Goal: Task Accomplishment & Management: Manage account settings

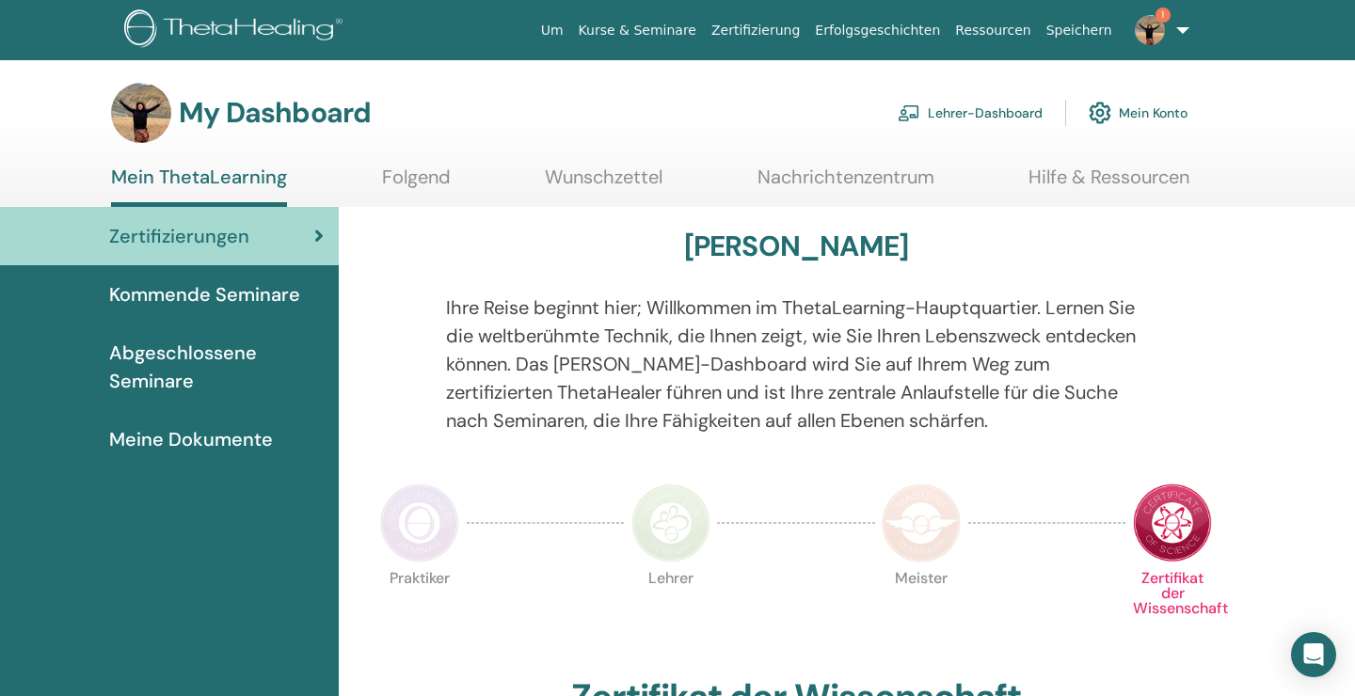
click at [987, 109] on link "Lehrer-Dashboard" at bounding box center [969, 112] width 145 height 41
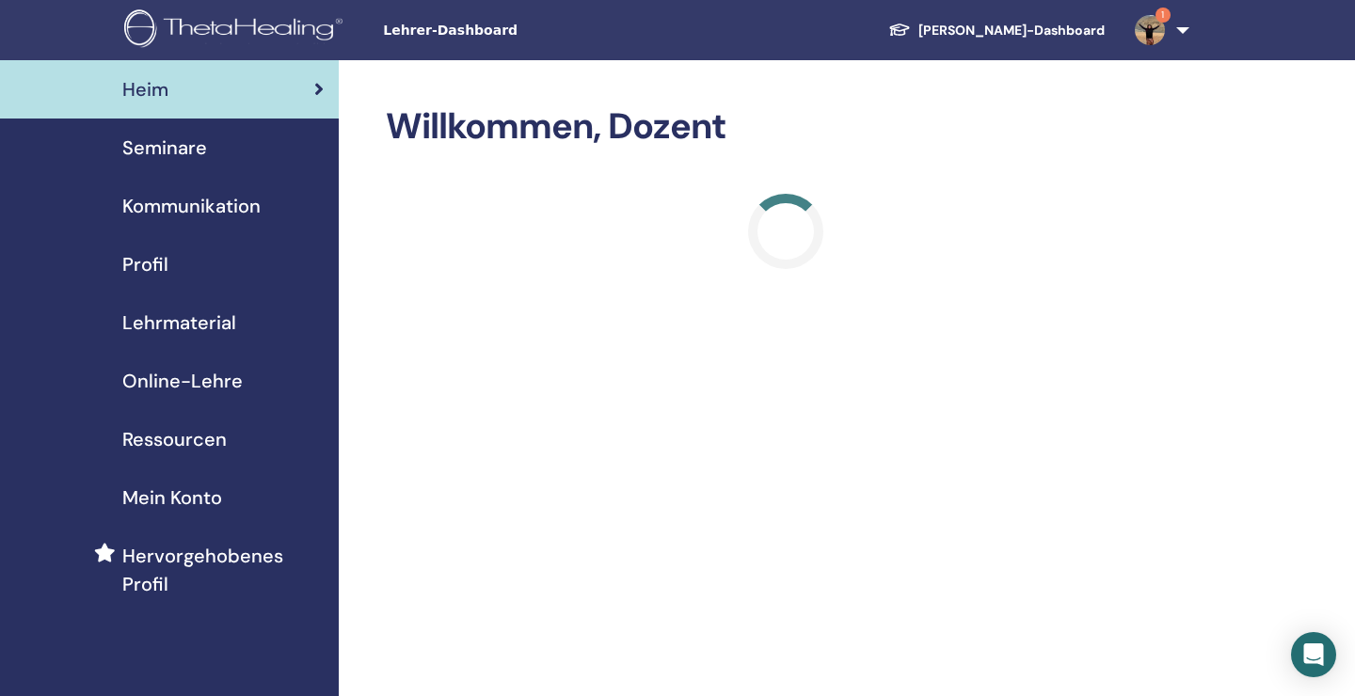
click at [177, 149] on span "Seminare" at bounding box center [164, 148] width 85 height 28
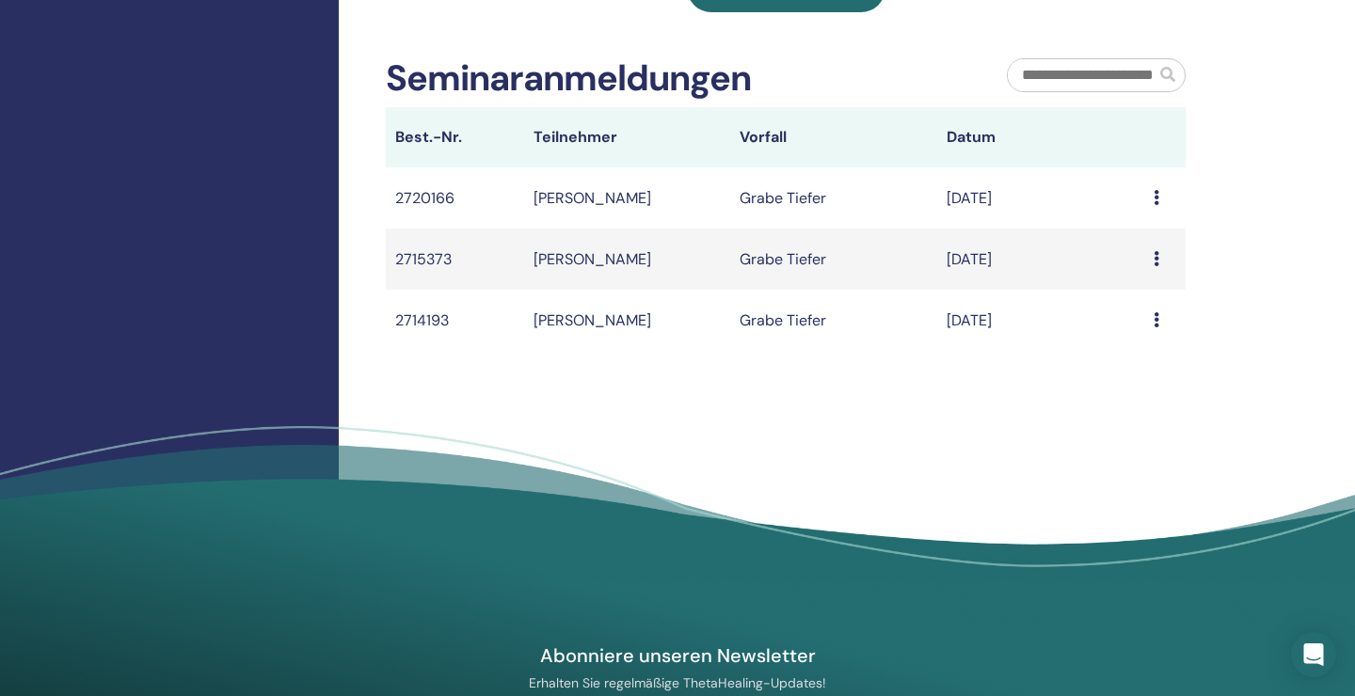
scroll to position [738, 0]
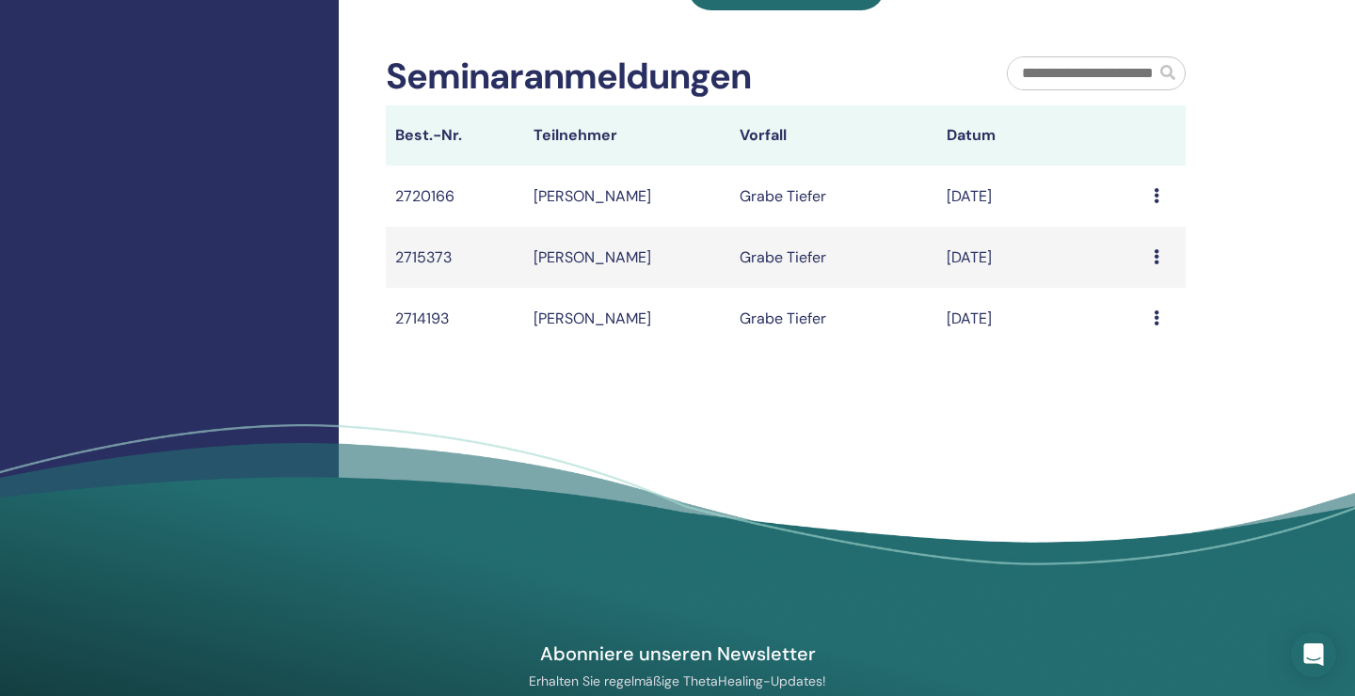
click at [1156, 259] on icon at bounding box center [1156, 256] width 6 height 15
click at [1156, 252] on icon at bounding box center [1156, 256] width 6 height 15
click at [1153, 212] on td "Message" at bounding box center [1164, 196] width 41 height 61
click at [1159, 192] on icon at bounding box center [1156, 195] width 6 height 15
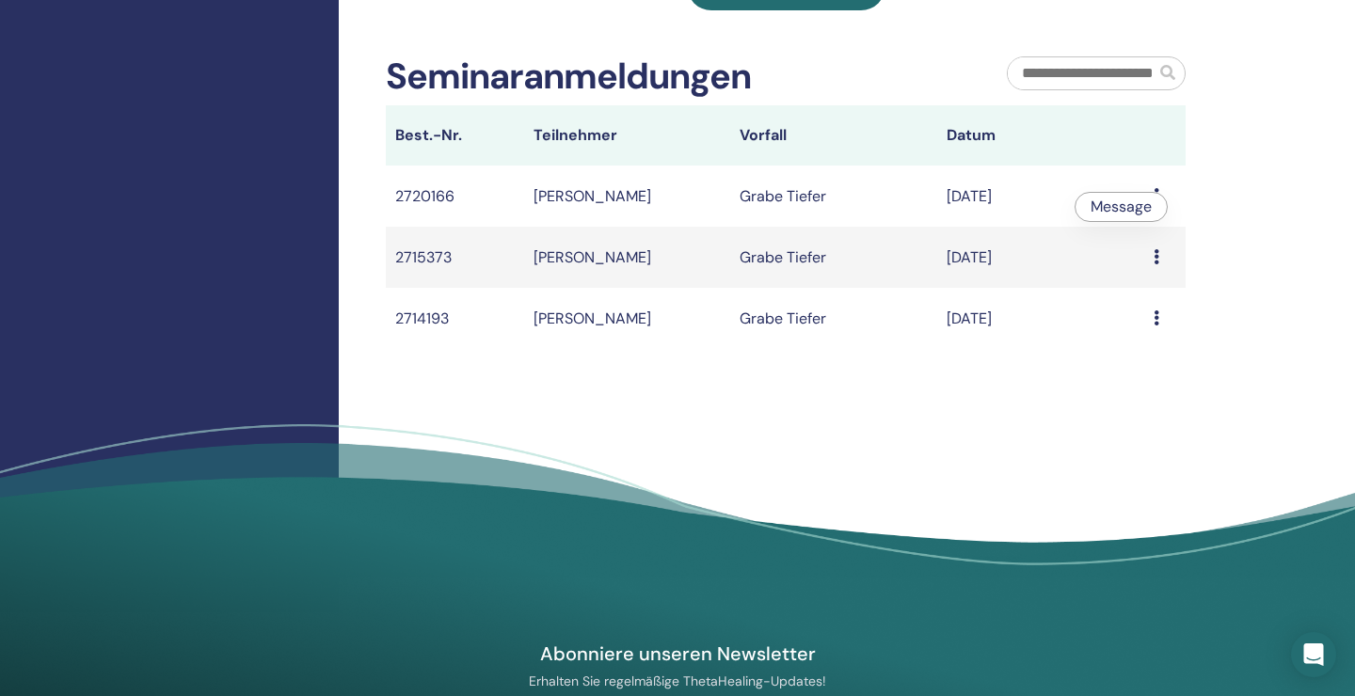
click at [1159, 192] on icon at bounding box center [1156, 195] width 6 height 15
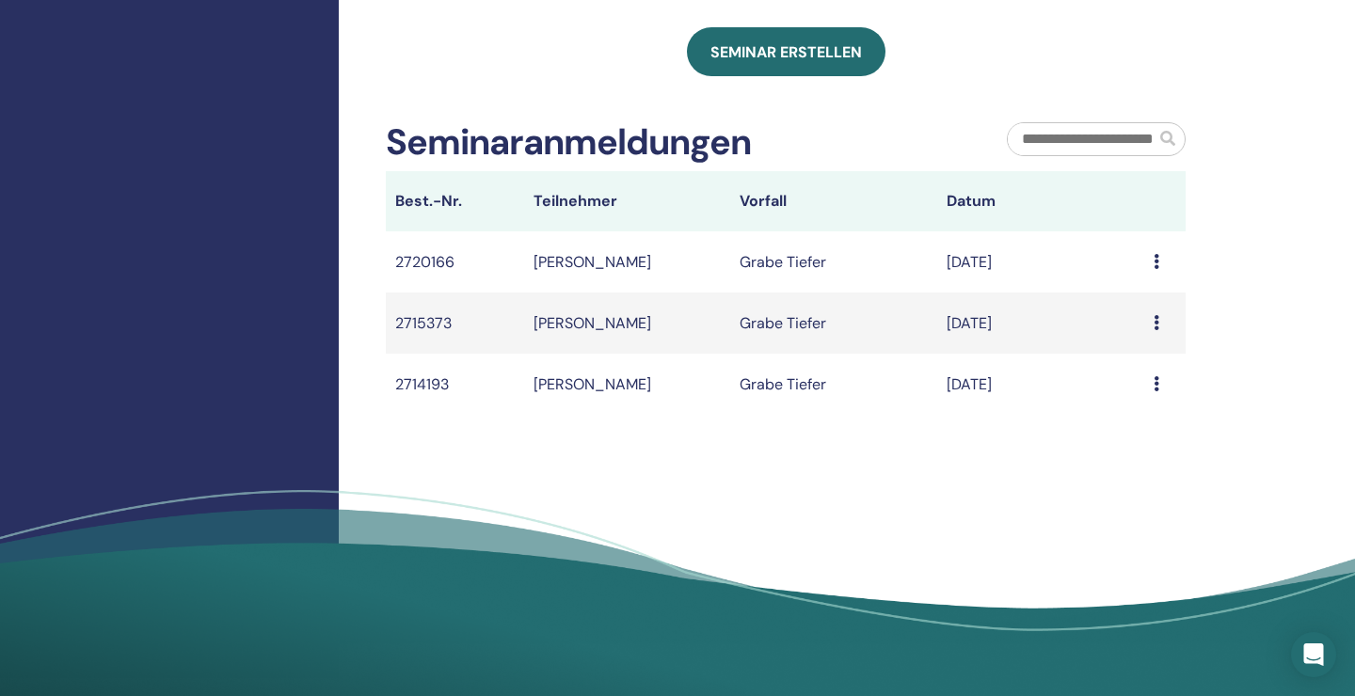
scroll to position [665, 0]
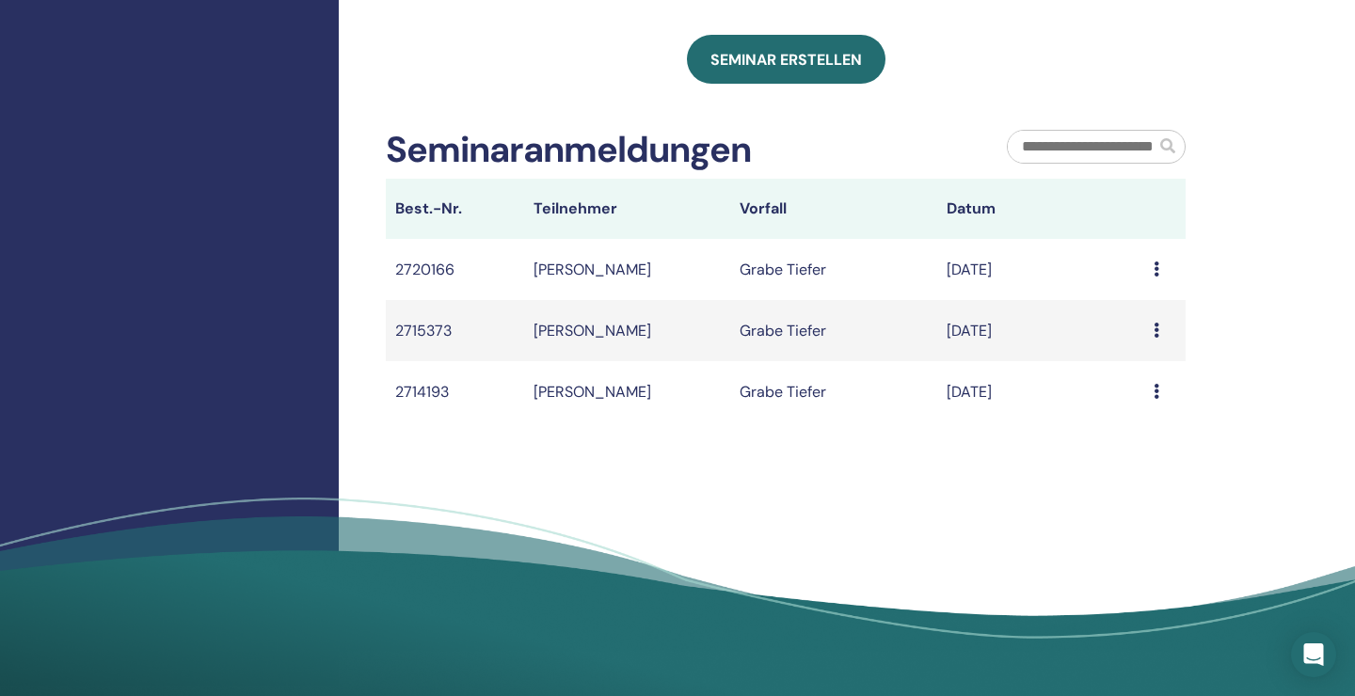
click at [629, 270] on td "[PERSON_NAME]" at bounding box center [627, 269] width 207 height 61
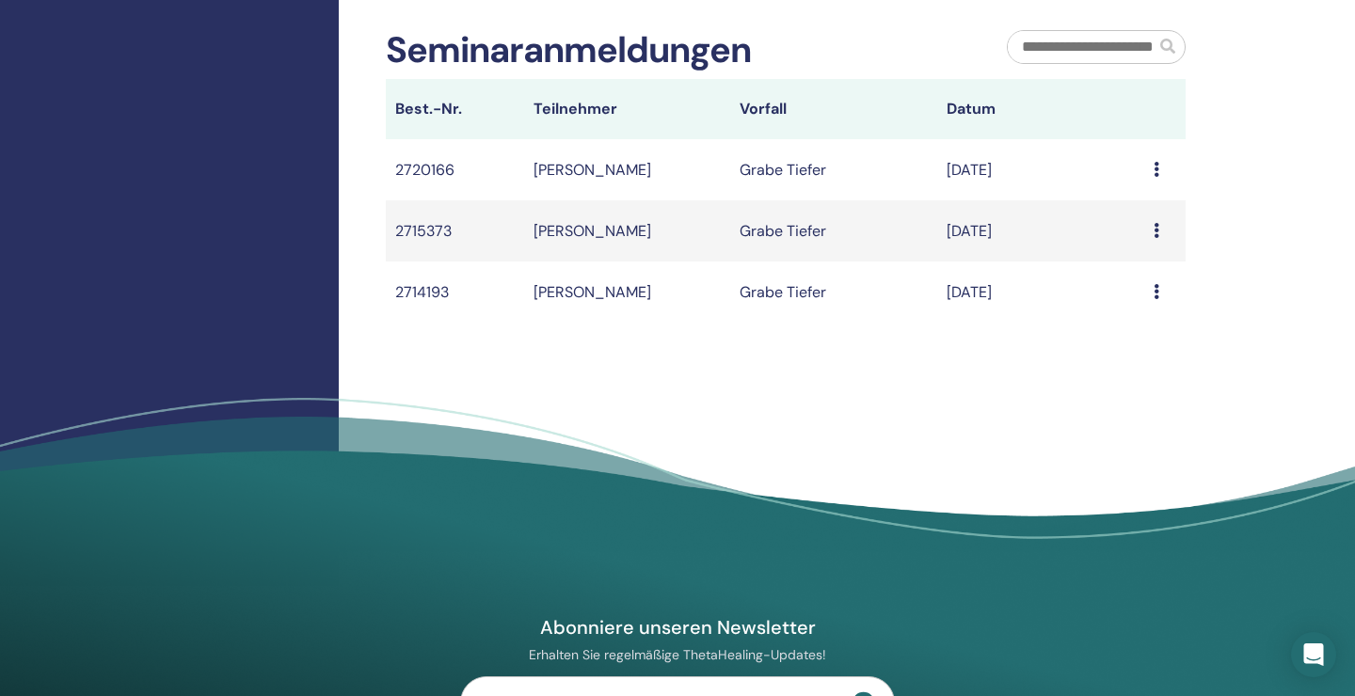
scroll to position [784, 0]
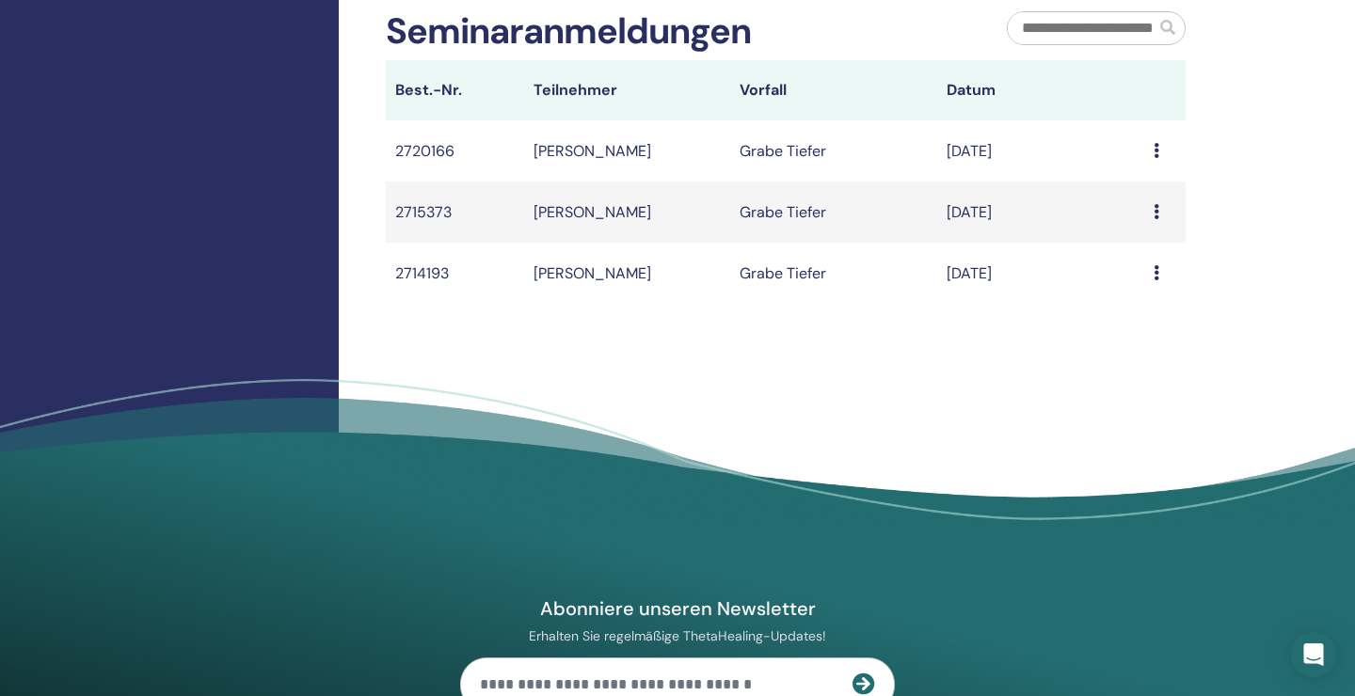
click at [1157, 149] on icon at bounding box center [1156, 150] width 6 height 15
click at [1155, 278] on icon at bounding box center [1156, 272] width 6 height 15
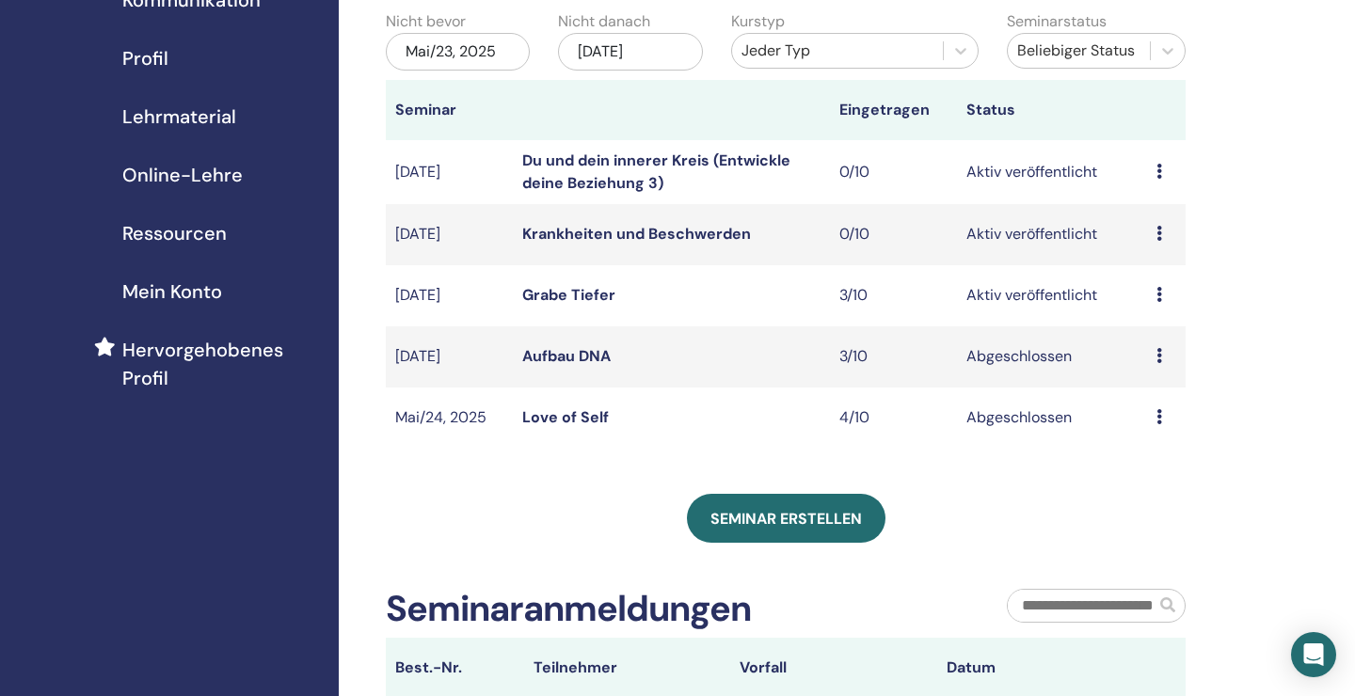
scroll to position [273, 0]
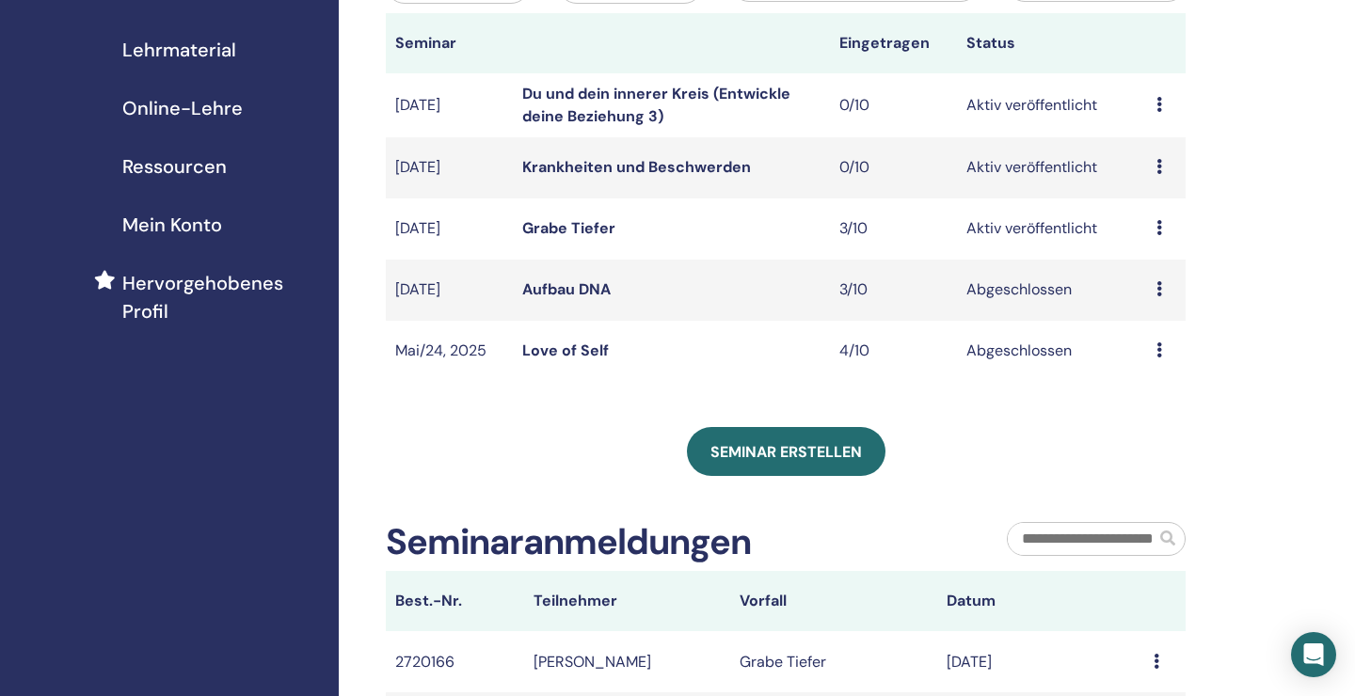
click at [1267, 93] on div "Meine Seminare Sie können den Filter anpassen, um bevorstehende Seminare über d…" at bounding box center [847, 432] width 1016 height 1291
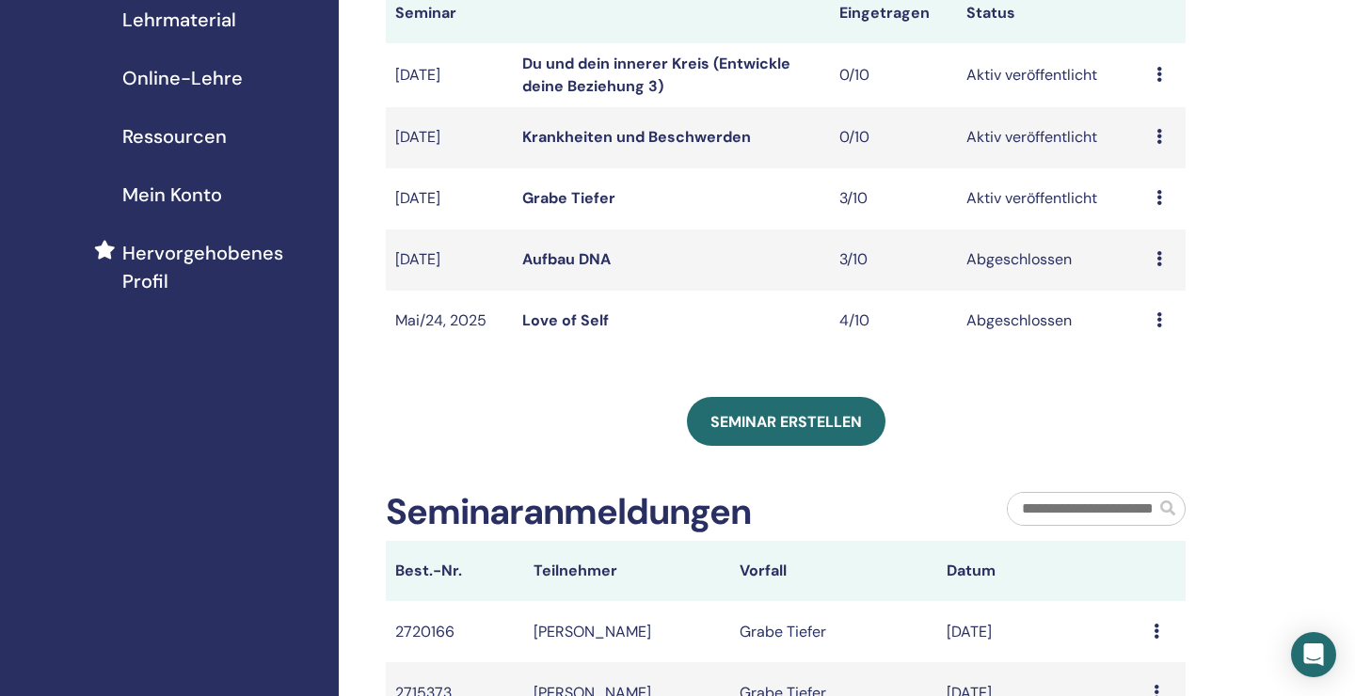
scroll to position [315, 0]
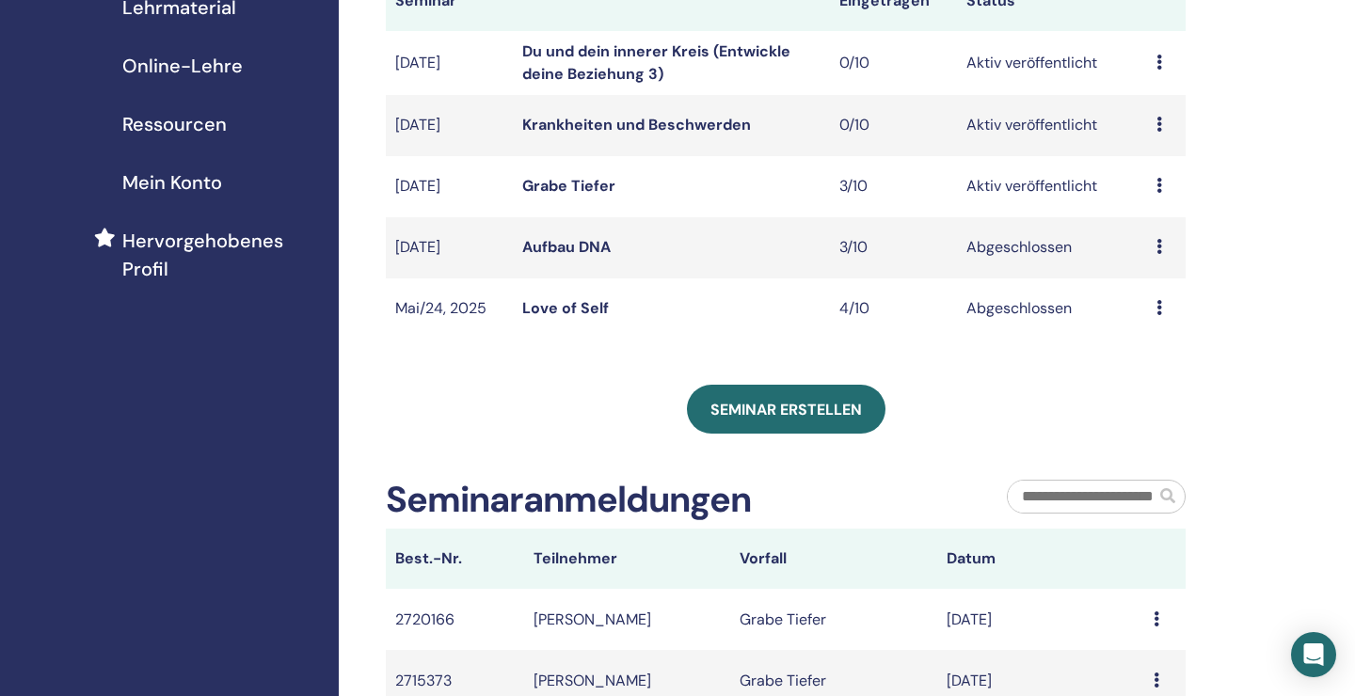
click at [462, 236] on td "Jun/27, 2025" at bounding box center [449, 247] width 127 height 61
click at [451, 247] on td "Jun/27, 2025" at bounding box center [449, 247] width 127 height 61
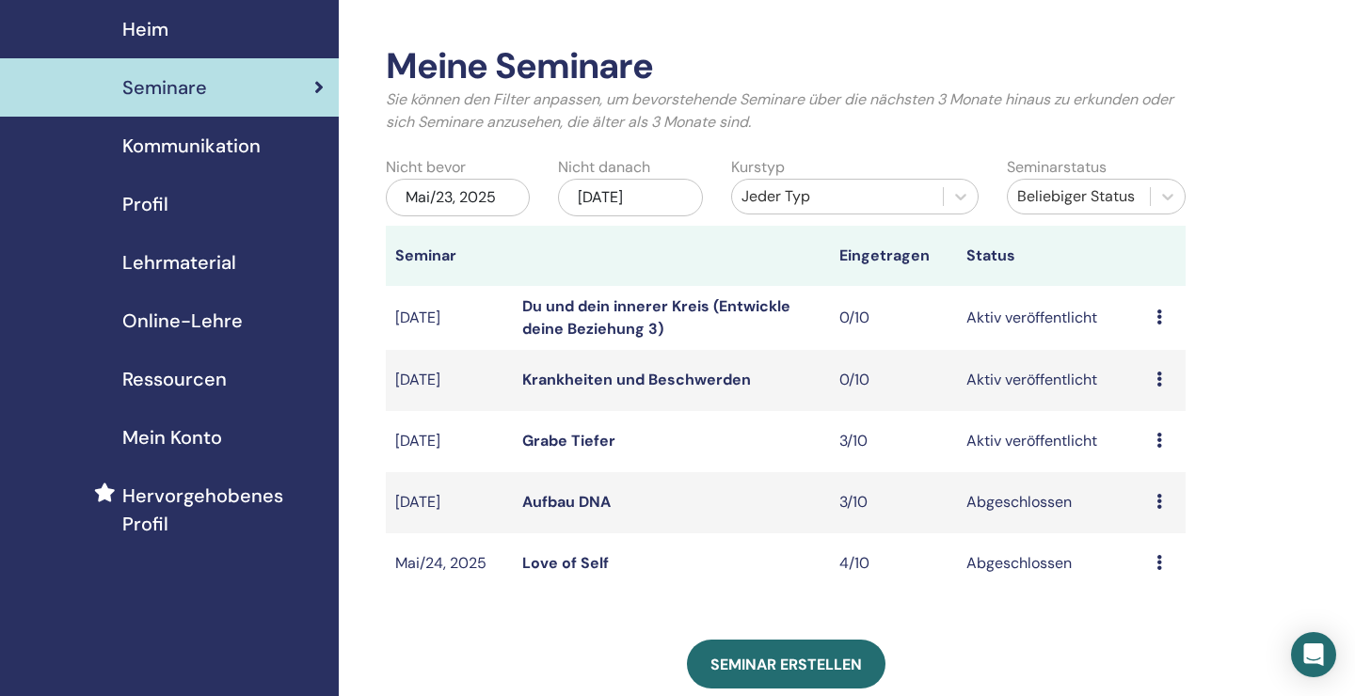
scroll to position [61, 0]
click at [186, 88] on span "Seminare" at bounding box center [164, 86] width 85 height 28
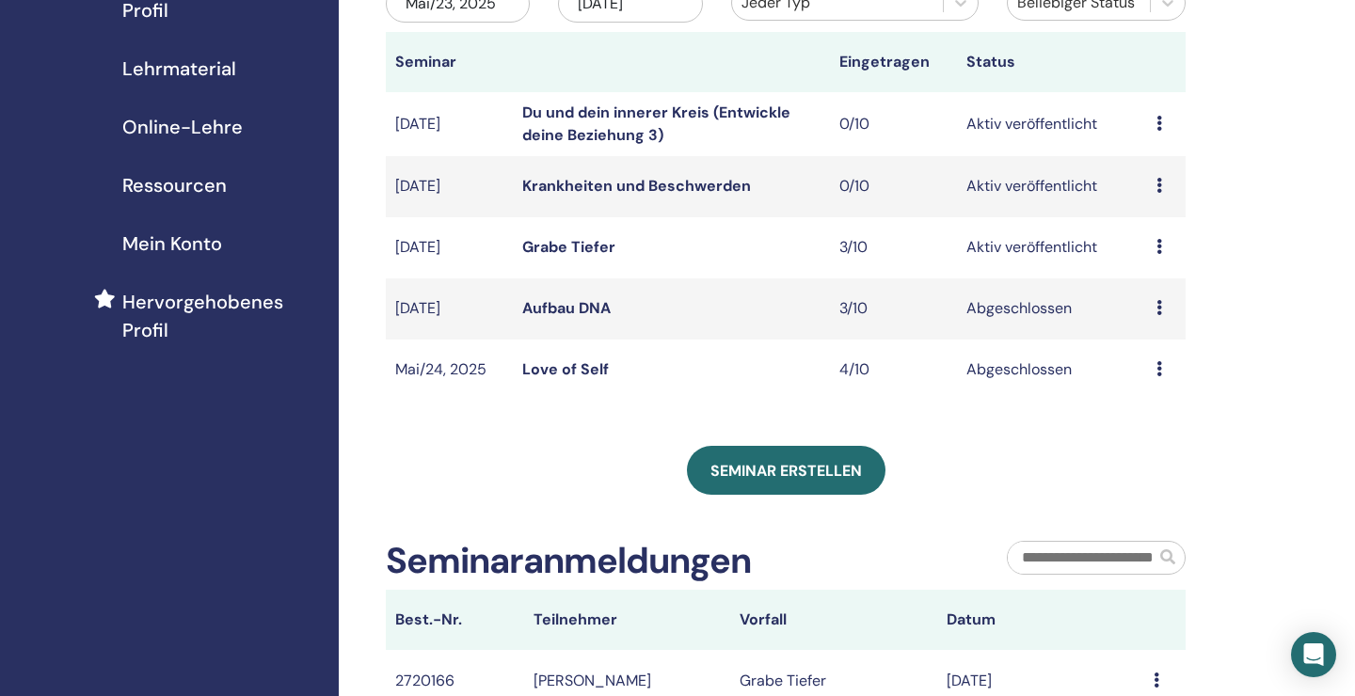
scroll to position [256, 0]
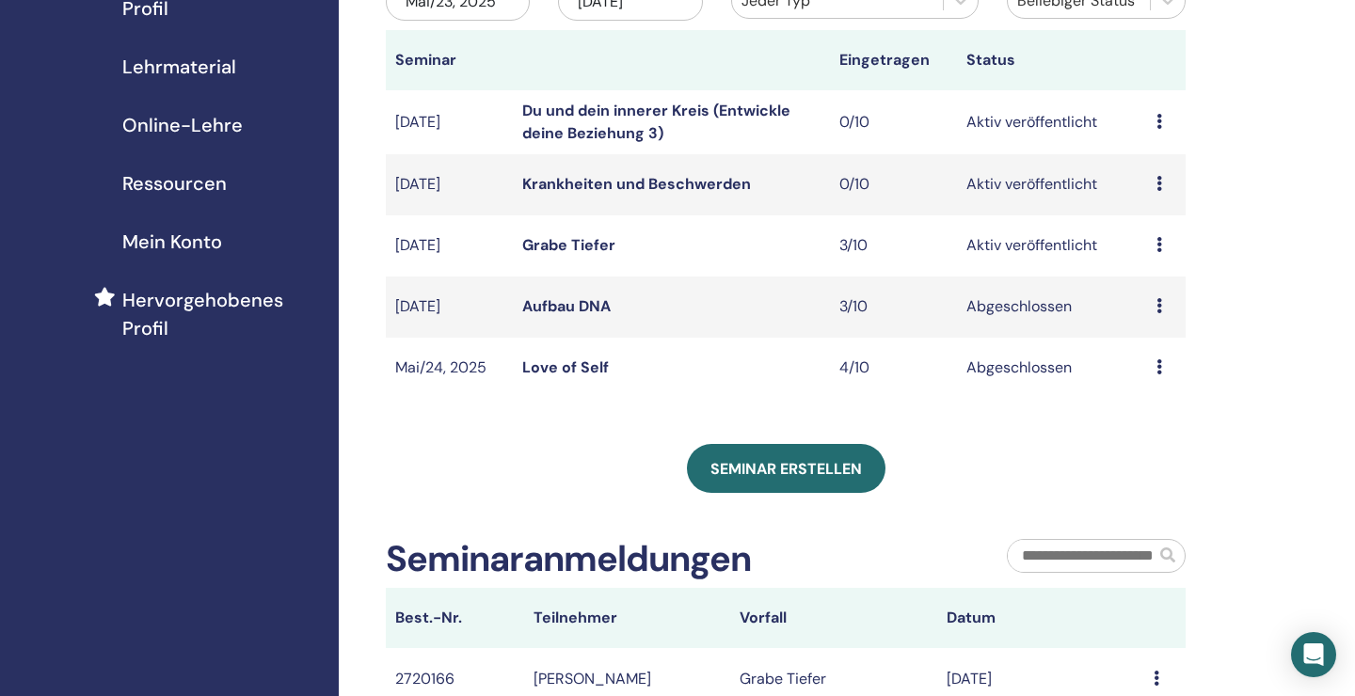
click at [585, 247] on link "Grabe Tiefer" at bounding box center [568, 245] width 93 height 20
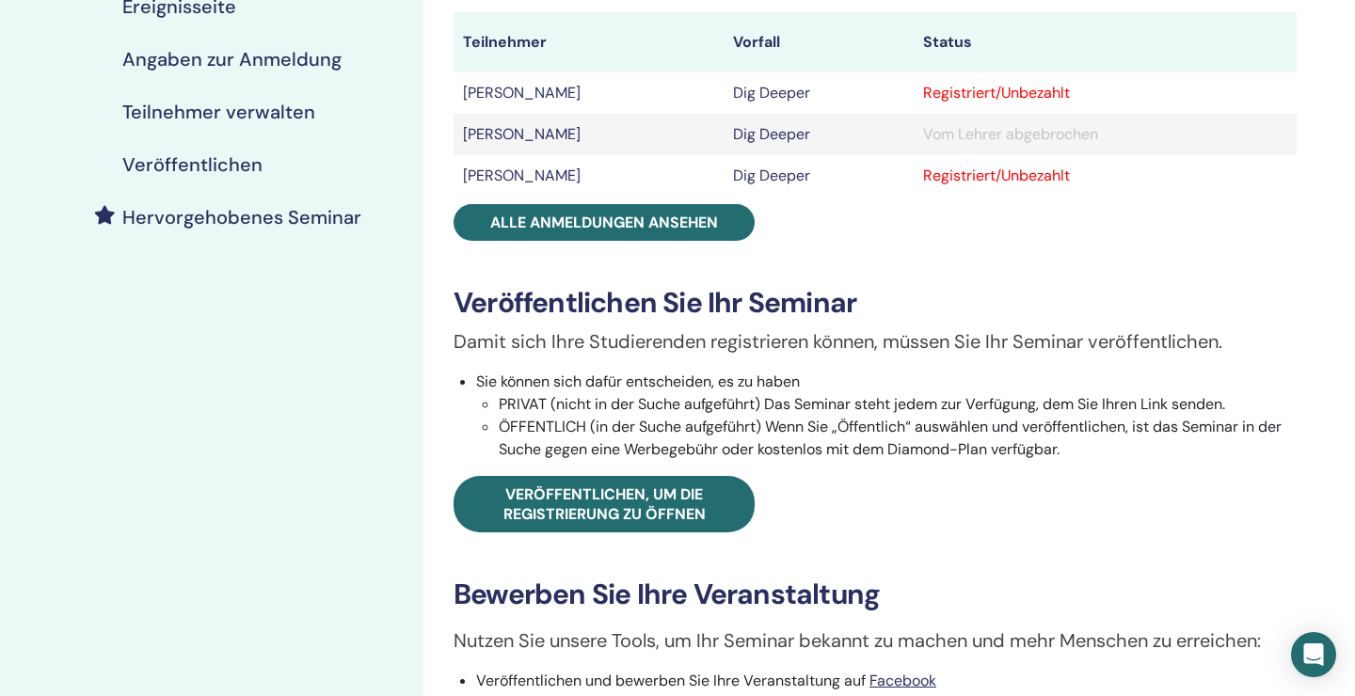
scroll to position [363, 0]
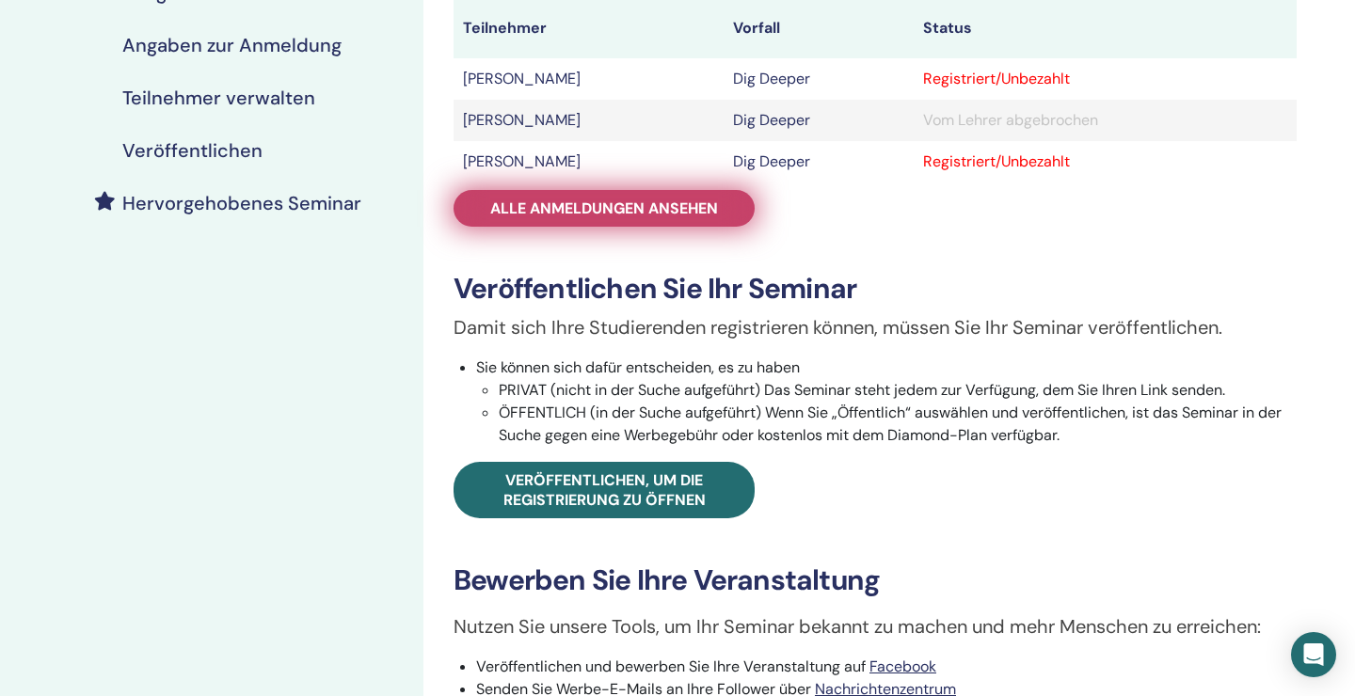
click at [542, 210] on span "Alle Anmeldungen ansehen" at bounding box center [604, 208] width 228 height 20
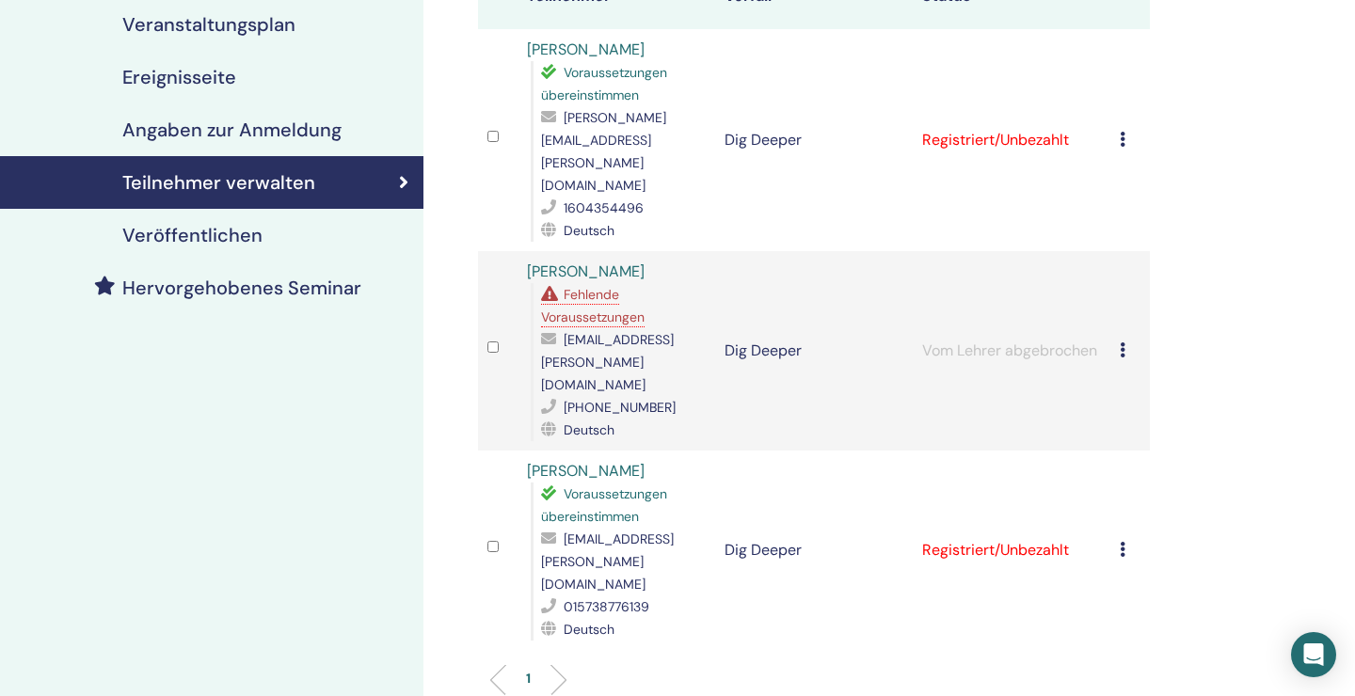
scroll to position [278, 0]
click at [1122, 132] on icon at bounding box center [1122, 139] width 6 height 15
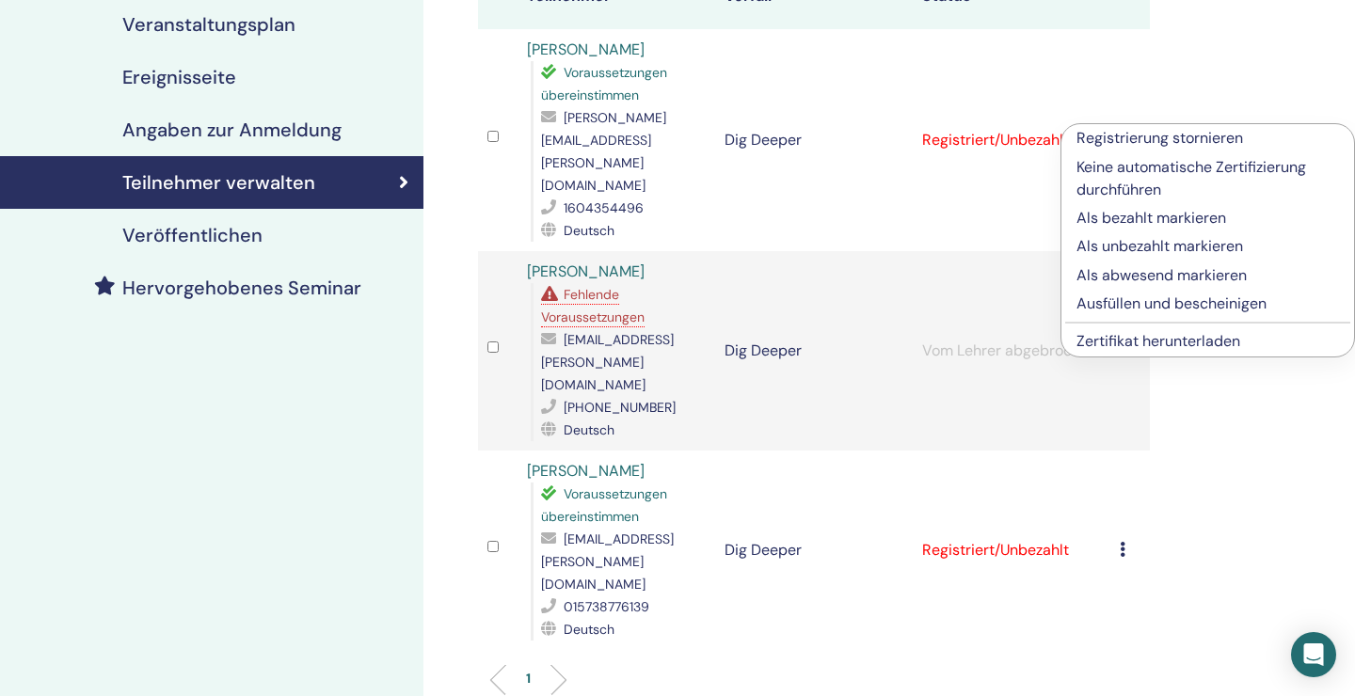
click at [1111, 340] on link "Zertifikat herunterladen" at bounding box center [1158, 341] width 164 height 20
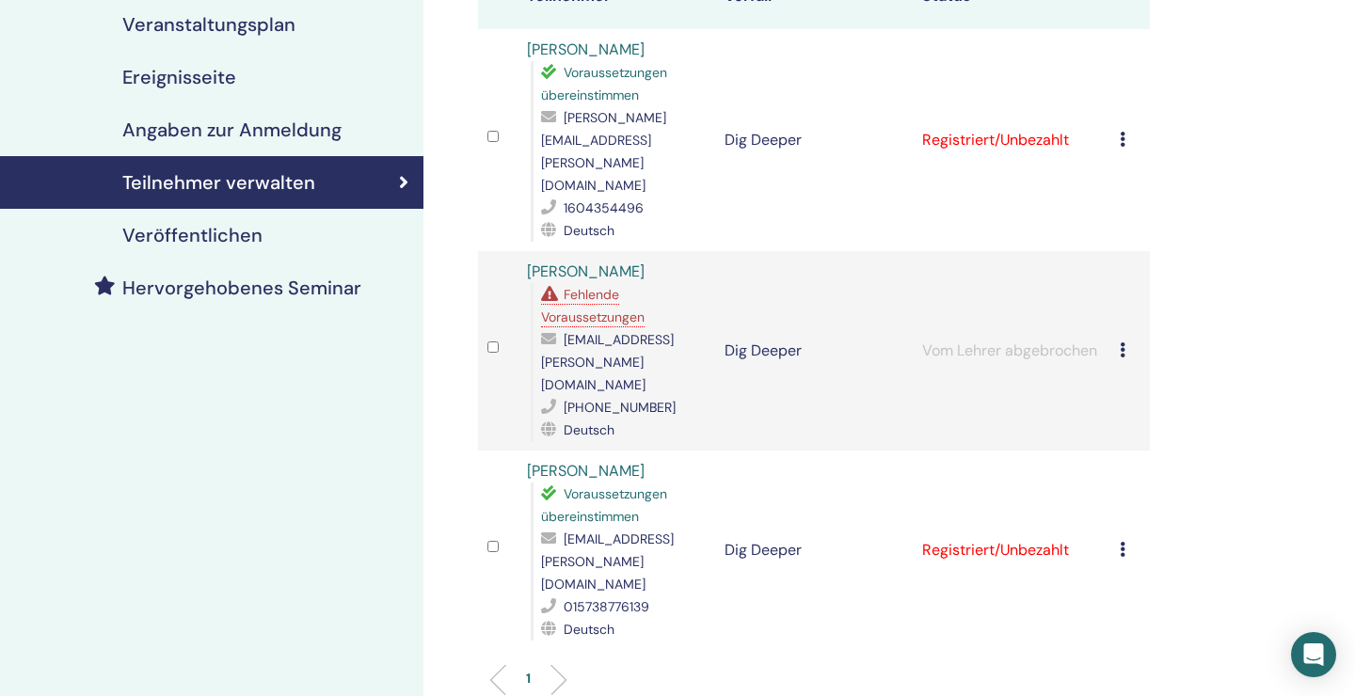
click at [1120, 451] on td "Registrierung stornieren Keine automatische Zertifizierung durchführen Als beza…" at bounding box center [1130, 550] width 40 height 199
click at [1122, 542] on icon at bounding box center [1122, 549] width 6 height 15
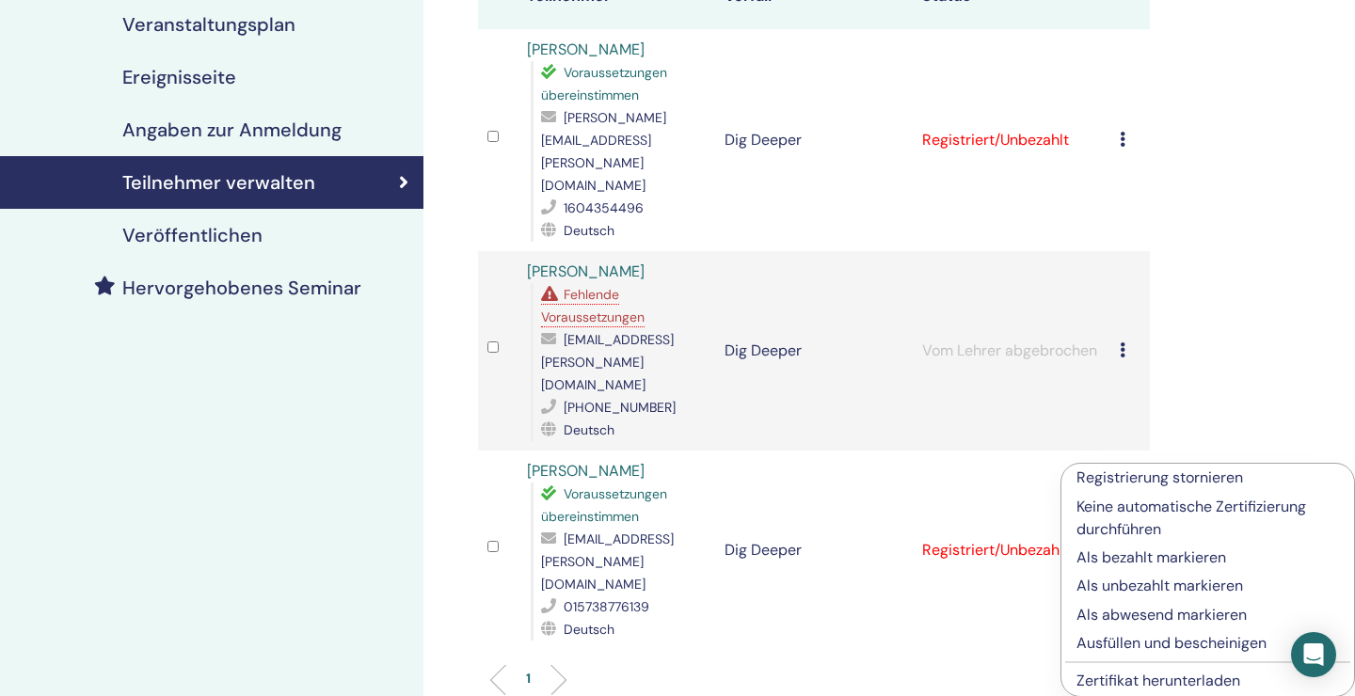
click at [1126, 680] on link "Zertifikat herunterladen" at bounding box center [1158, 681] width 164 height 20
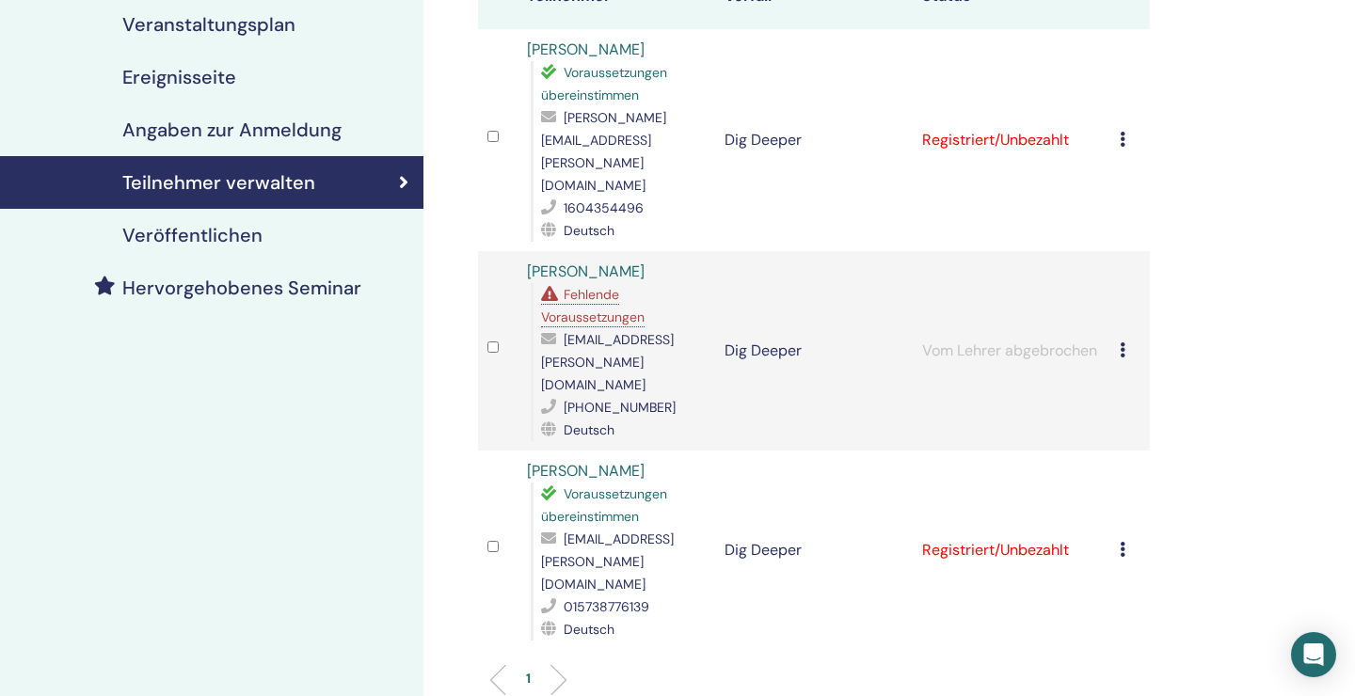
click at [1124, 132] on icon at bounding box center [1122, 139] width 6 height 15
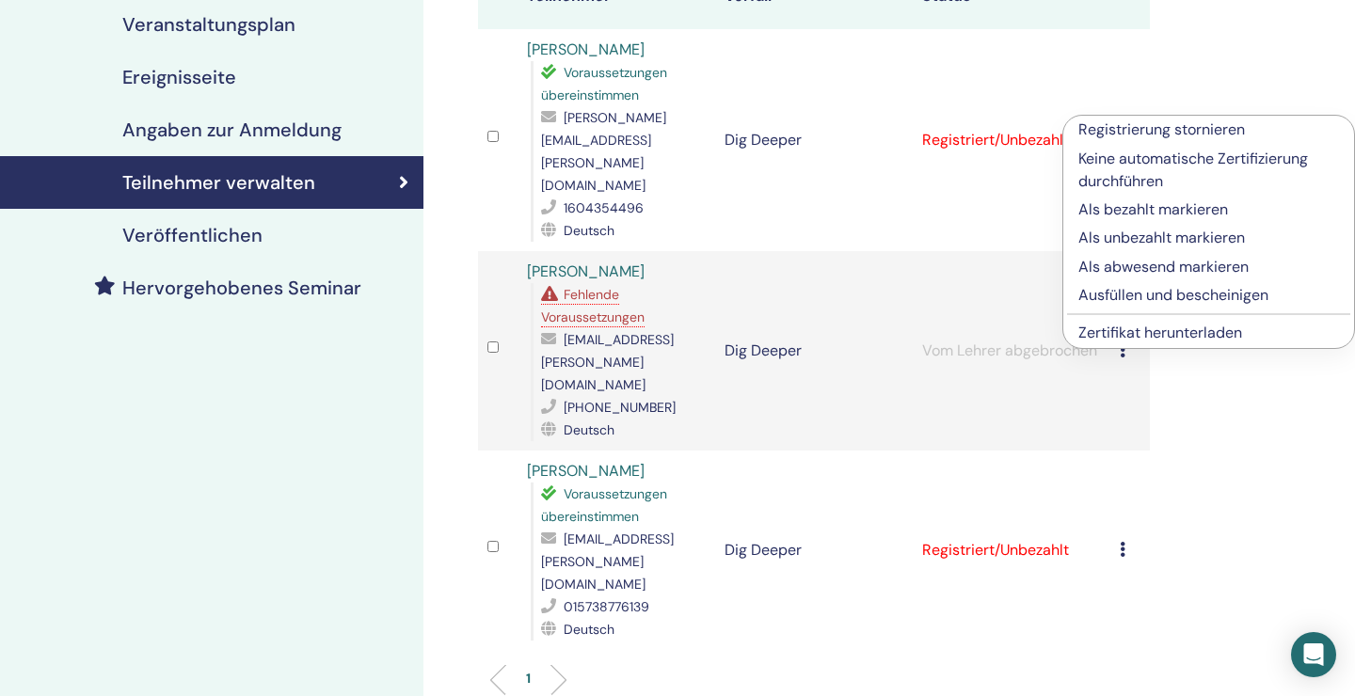
click at [1133, 293] on p "Ausfüllen und bescheinigen" at bounding box center [1208, 295] width 261 height 23
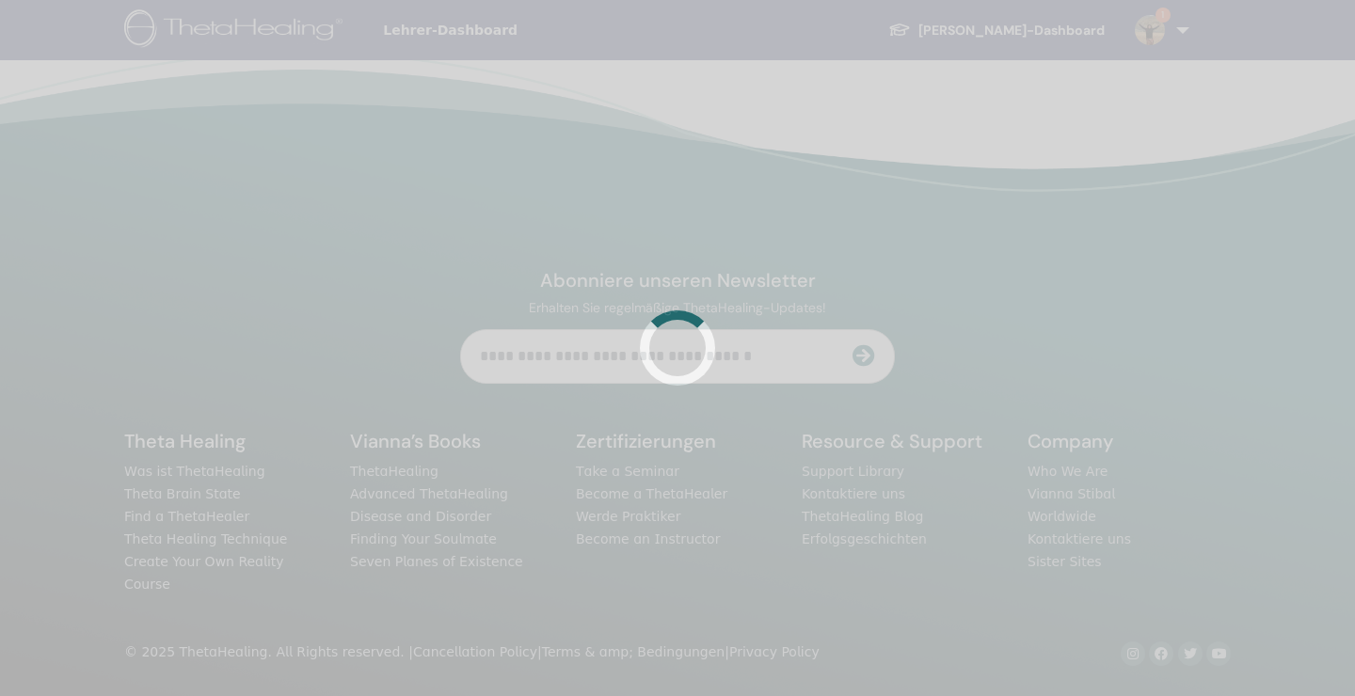
scroll to position [278, 0]
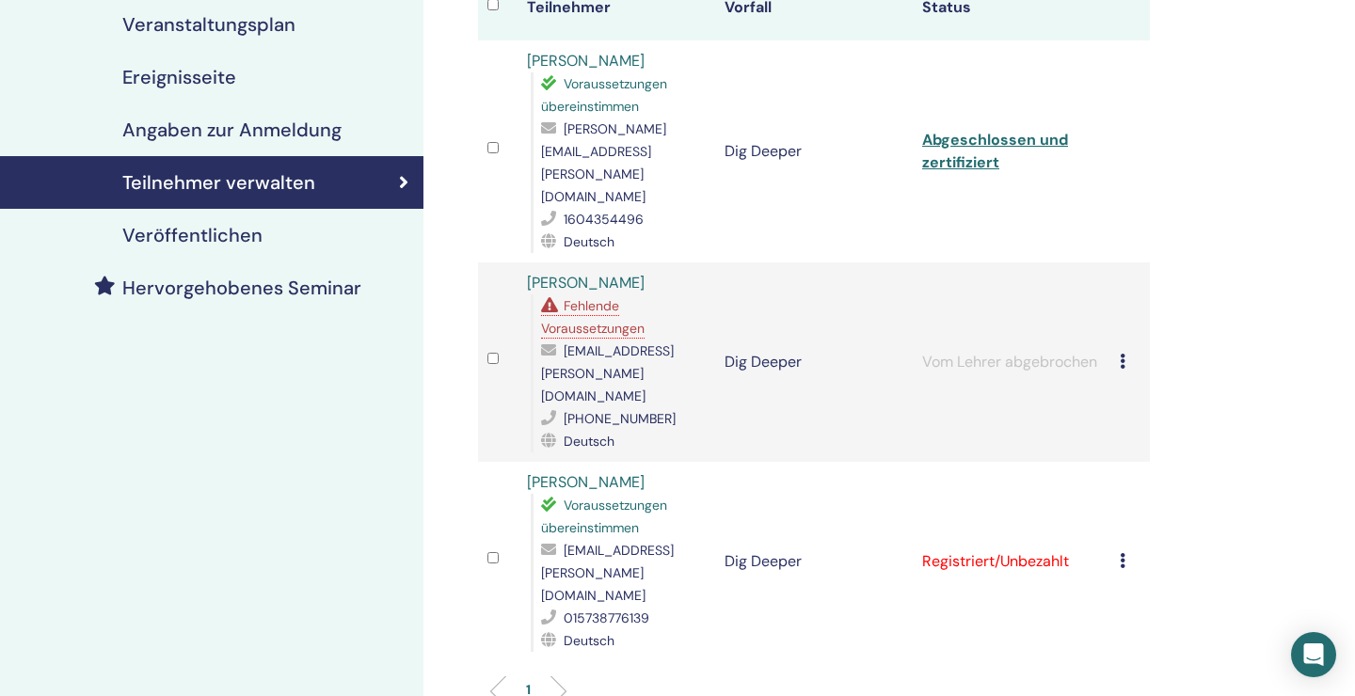
click at [1124, 553] on icon at bounding box center [1122, 560] width 6 height 15
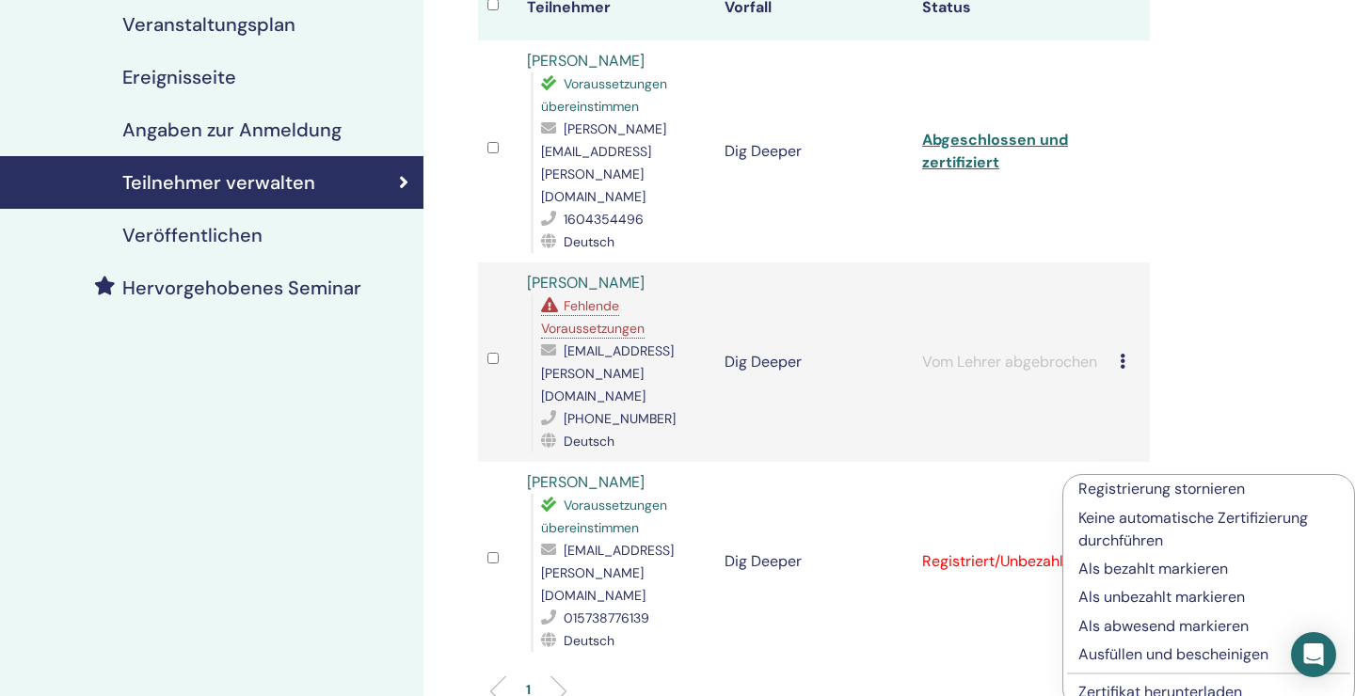
click at [1118, 651] on p "Ausfüllen und bescheinigen" at bounding box center [1208, 654] width 261 height 23
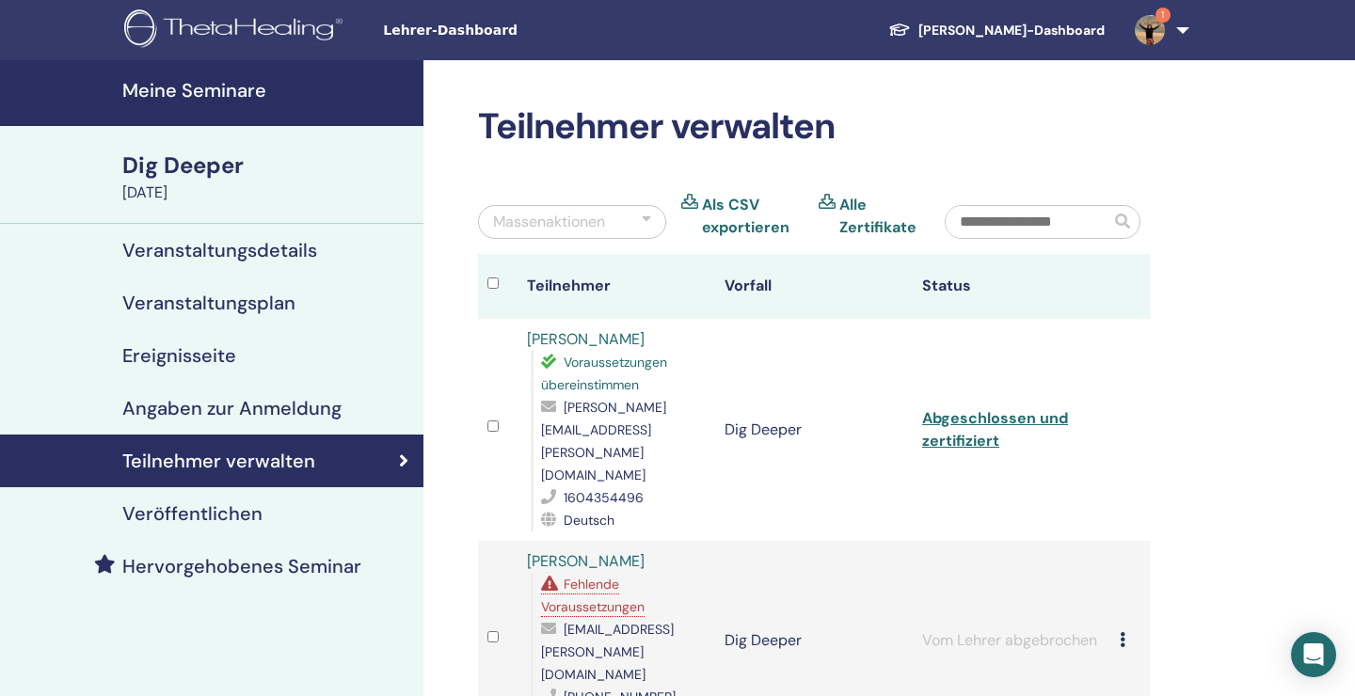
click at [737, 205] on link "Als CSV exportieren" at bounding box center [753, 216] width 102 height 45
